Goal: Transaction & Acquisition: Purchase product/service

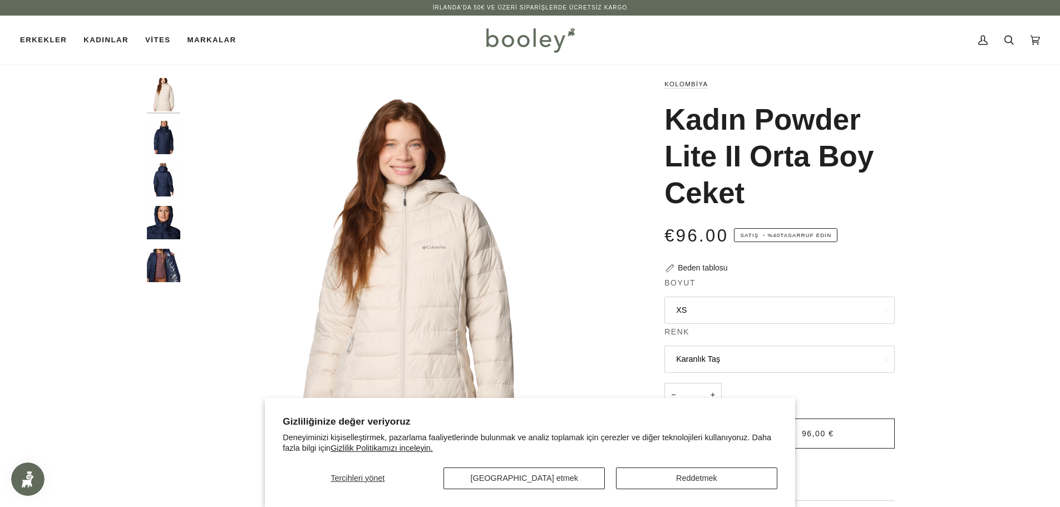
click at [170, 152] on img "Columbia Kadın Powder Lite II Orta Boy Ceket Üniversite Lacivert - Booley Galway" at bounding box center [163, 137] width 33 height 33
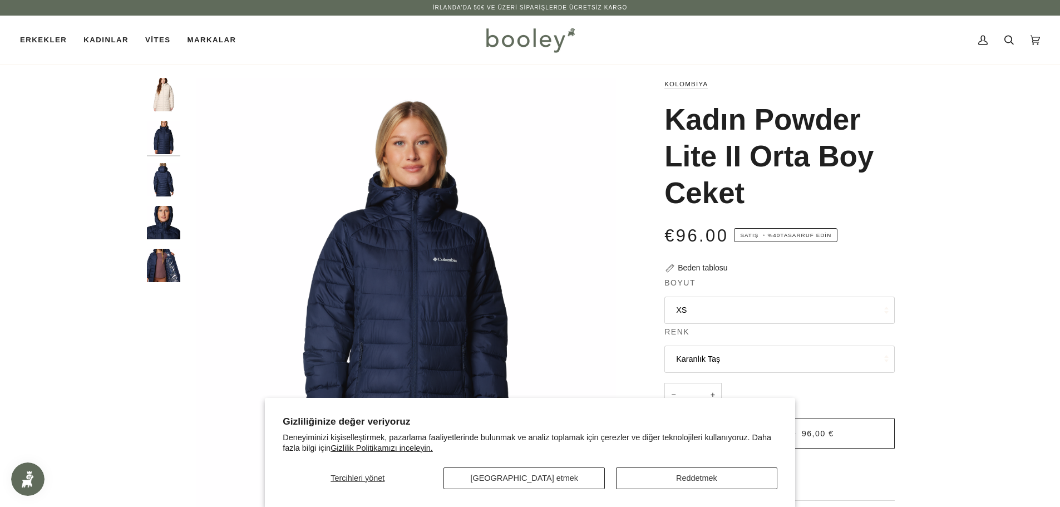
click at [164, 179] on img "Columbia Kadın Powder Lite II Orta Boy Ceket Üniversite Lacivert - Booley Galway" at bounding box center [163, 179] width 33 height 33
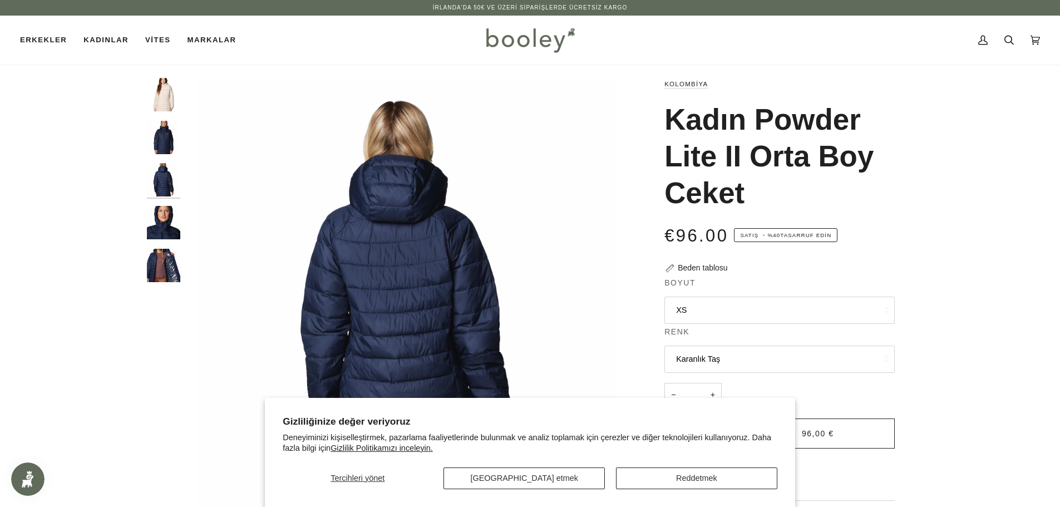
click at [165, 211] on img "Columbia Kadın Powder Lite II Orta Boy Ceket Üniversite Lacivert - Booley Galway" at bounding box center [163, 222] width 33 height 33
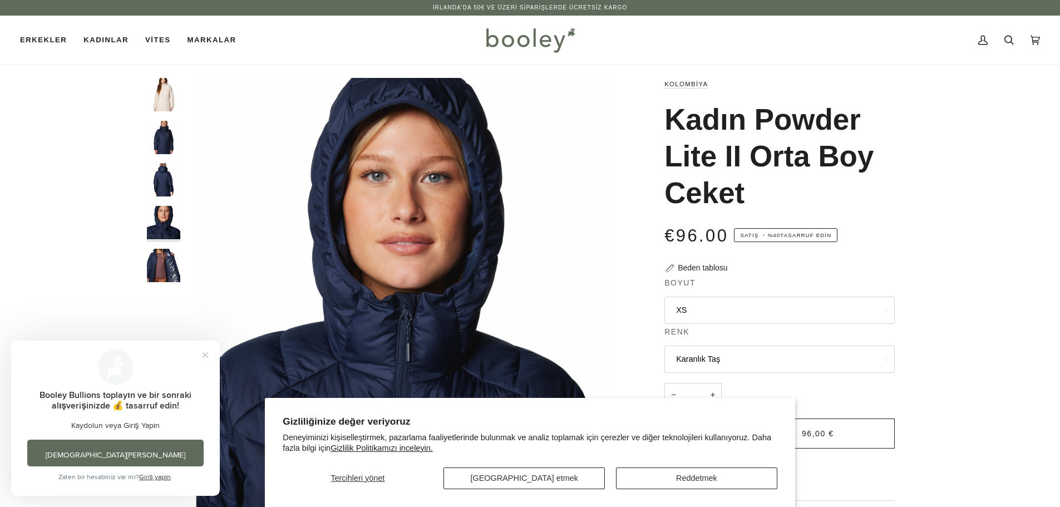
click at [154, 267] on img "Columbia Kadın Powder Lite II Orta Boy Ceket Üniversite Lacivert - Booley Galway" at bounding box center [163, 265] width 33 height 33
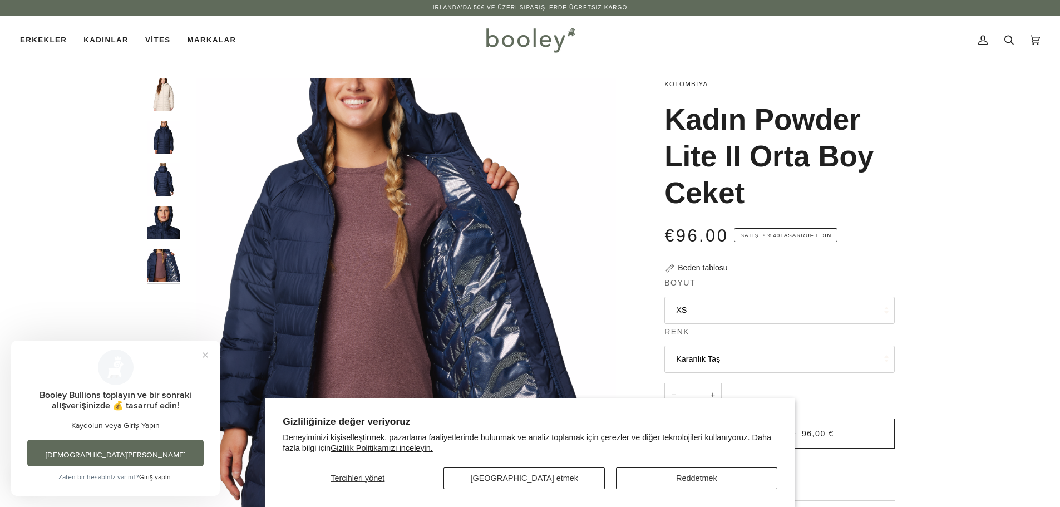
click at [18, 306] on div "Yakınlaştır Yakınlaştır" at bounding box center [530, 409] width 1060 height 662
drag, startPoint x: 667, startPoint y: 118, endPoint x: 831, endPoint y: 178, distance: 174.5
click at [831, 178] on h1 "Kadın Powder Lite II Orta Boy Ceket" at bounding box center [775, 156] width 222 height 110
copy font "Kadın Powder Lite II Orta Boy Ceket"
click at [502, 483] on button "[GEOGRAPHIC_DATA] etmek" at bounding box center [523, 478] width 161 height 22
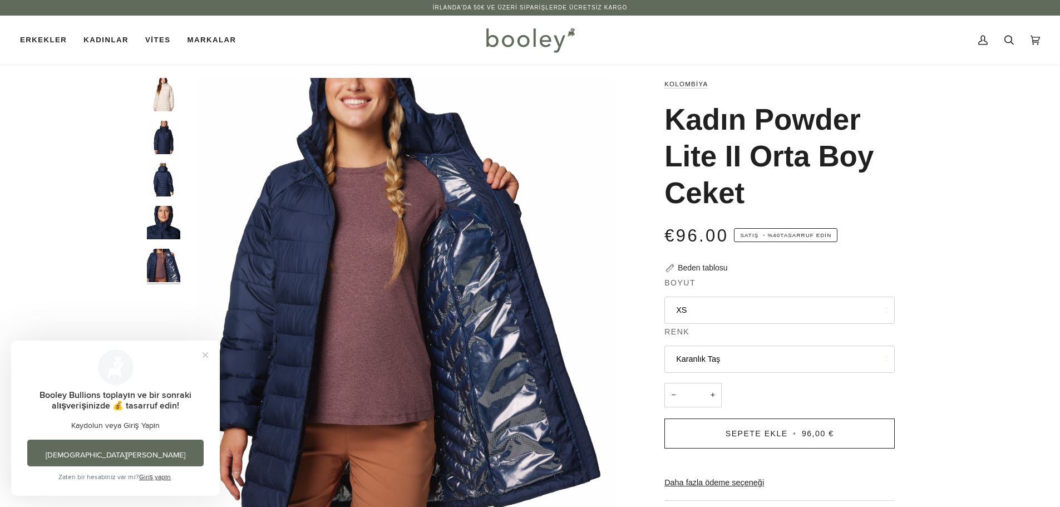
scroll to position [56, 0]
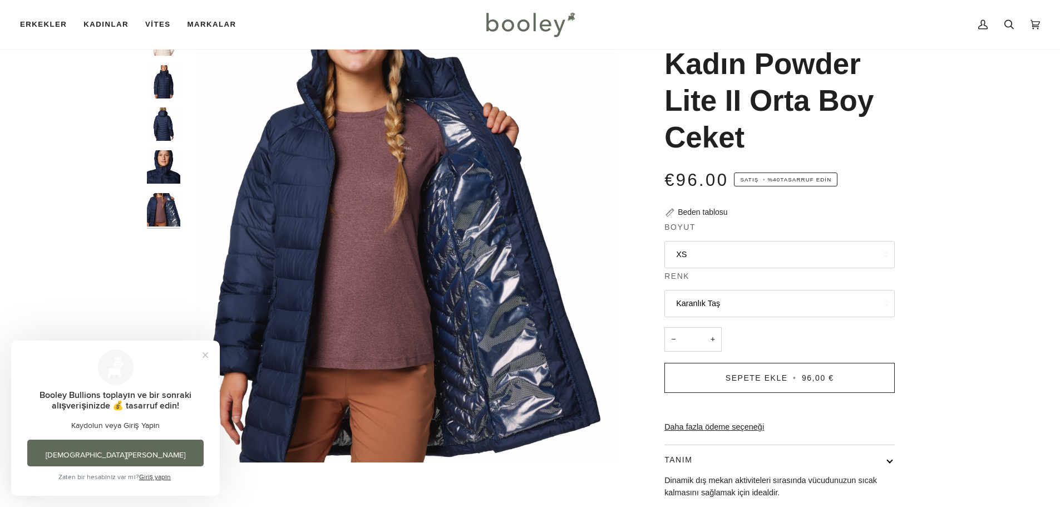
click at [692, 259] on button "XS" at bounding box center [779, 254] width 230 height 27
click at [627, 323] on div "Kolombiya Kadın Powder Lite II Orta Boy Ceket €96.00 Satış • %40 tasarruf edin …" at bounding box center [770, 353] width 288 height 662
